Goal: Subscribe to service/newsletter

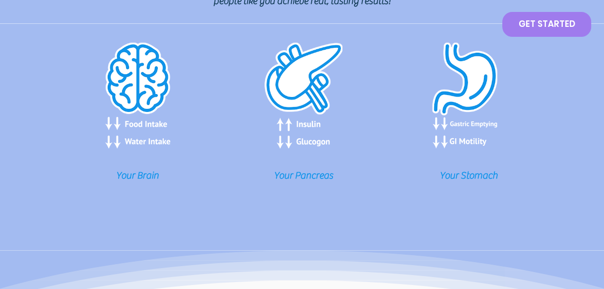
scroll to position [1142, 0]
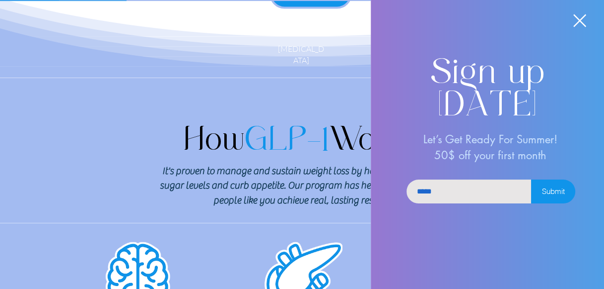
click at [494, 192] on input "Subscribe (Join Our List)" at bounding box center [469, 191] width 125 height 24
type input "**********"
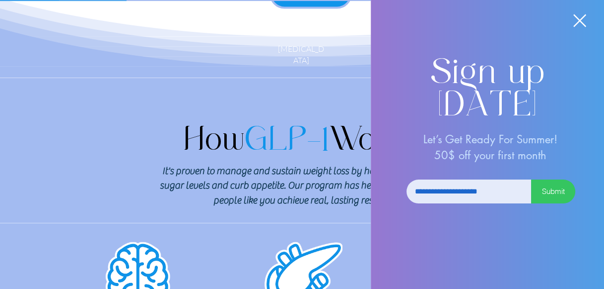
click at [545, 202] on button "Submit" at bounding box center [553, 191] width 44 height 24
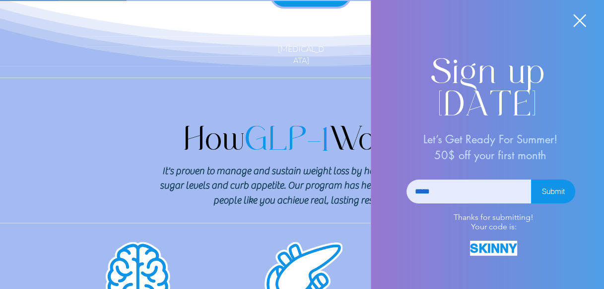
click at [580, 23] on icon "Back to site" at bounding box center [580, 20] width 13 height 15
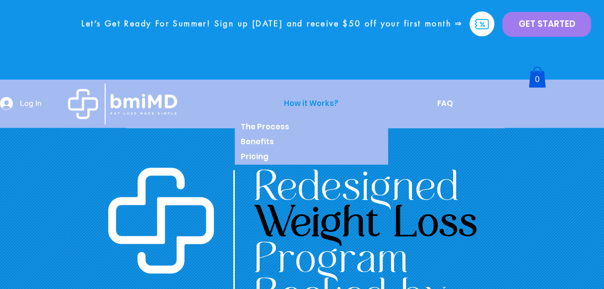
scroll to position [0, 0]
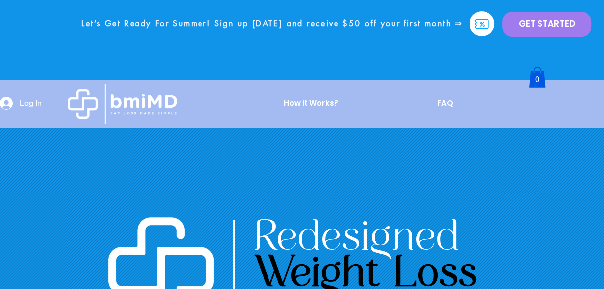
click at [121, 92] on icon at bounding box center [122, 103] width 109 height 41
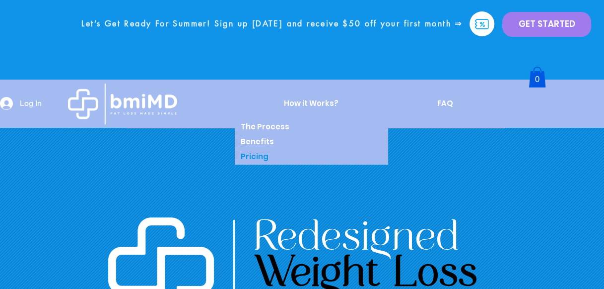
click at [271, 162] on div "Pricing" at bounding box center [311, 156] width 148 height 15
click at [249, 160] on p "Pricing" at bounding box center [254, 156] width 35 height 15
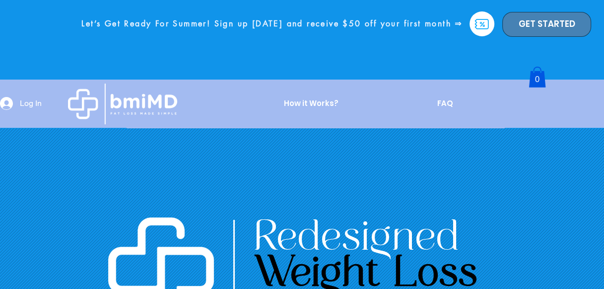
click at [527, 28] on span "GET STARTED" at bounding box center [547, 24] width 57 height 12
